Goal: Information Seeking & Learning: Learn about a topic

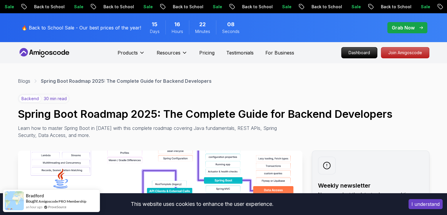
click at [48, 52] on icon at bounding box center [47, 53] width 4 height 4
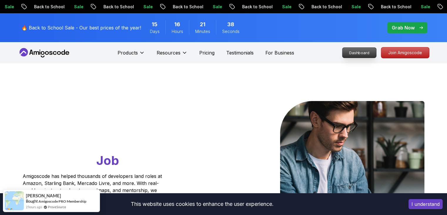
click at [358, 50] on p "Dashboard" at bounding box center [359, 53] width 34 height 10
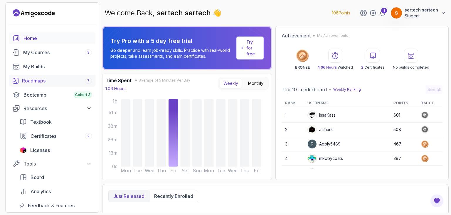
click at [31, 79] on div "Roadmaps 7" at bounding box center [57, 80] width 70 height 7
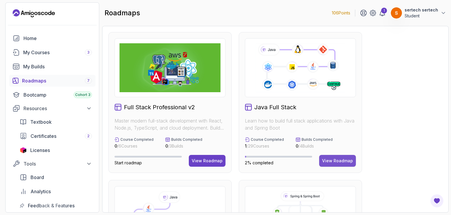
click at [336, 162] on div "View Roadmap" at bounding box center [337, 161] width 31 height 6
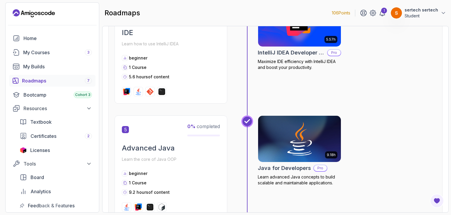
click at [307, 16] on div "roadmaps 106 Points 1 sertech sertech Student" at bounding box center [275, 12] width 347 height 21
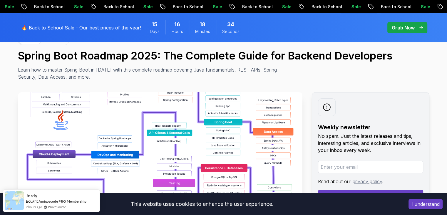
scroll to position [60, 0]
